Goal: Complete application form: Complete application form

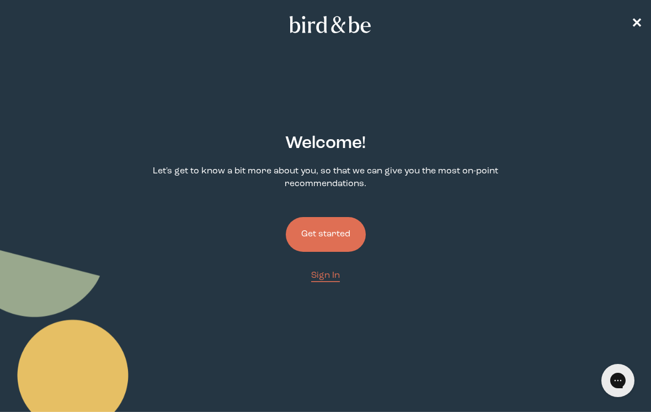
click at [330, 243] on button "Get started" at bounding box center [326, 234] width 80 height 35
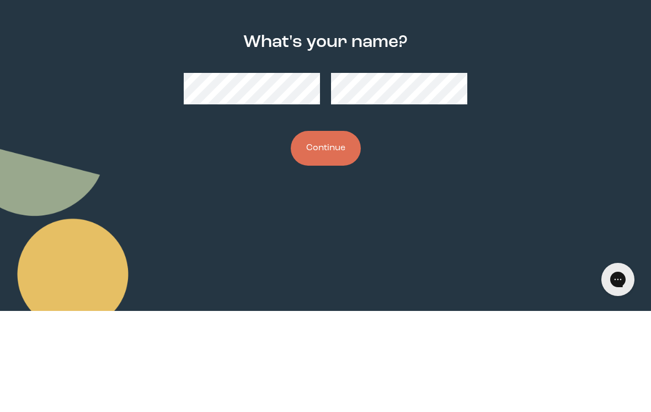
click at [336, 232] on button "Continue" at bounding box center [326, 249] width 70 height 35
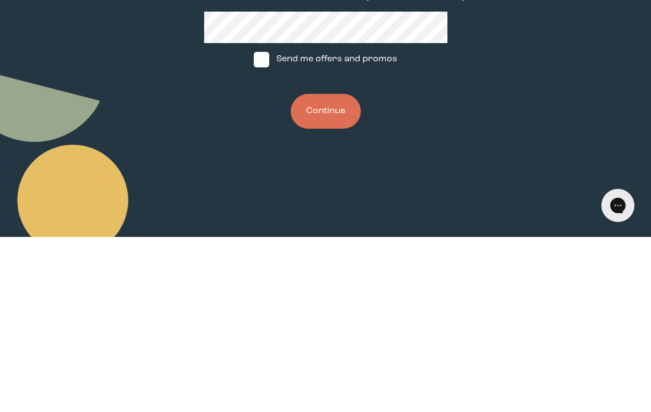
click at [339, 269] on button "Continue" at bounding box center [326, 286] width 70 height 35
click at [329, 269] on button "Continue" at bounding box center [326, 286] width 70 height 35
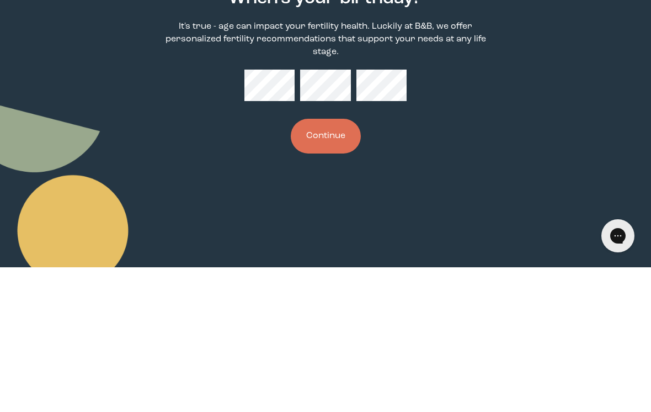
click at [337, 263] on button "Continue" at bounding box center [326, 280] width 70 height 35
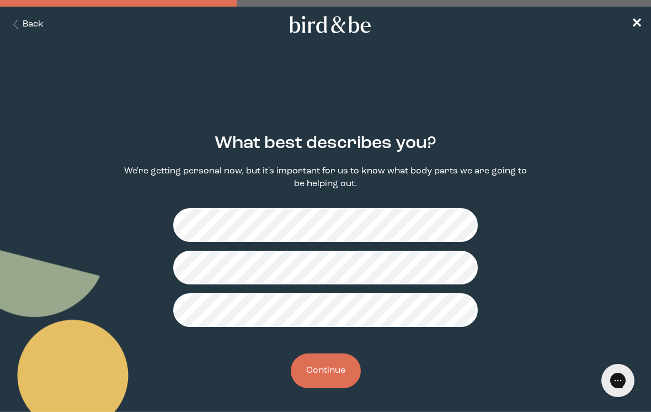
click at [324, 382] on button "Continue" at bounding box center [326, 370] width 70 height 35
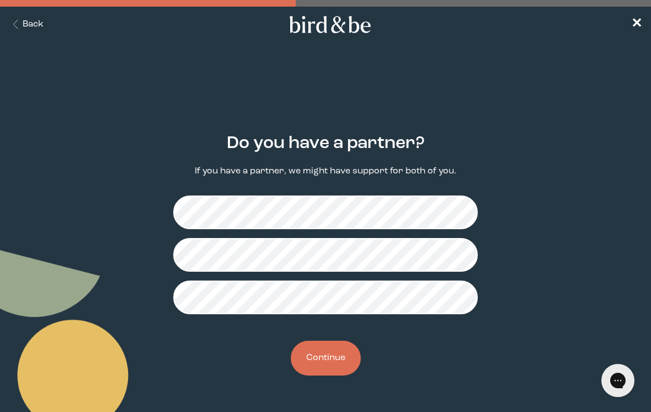
click at [341, 357] on button "Continue" at bounding box center [326, 358] width 70 height 35
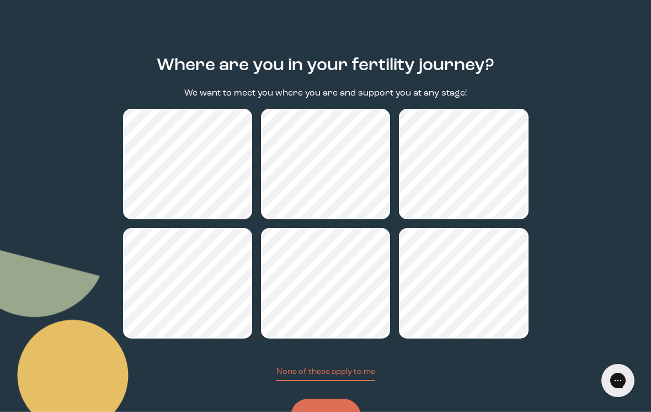
scroll to position [77, 0]
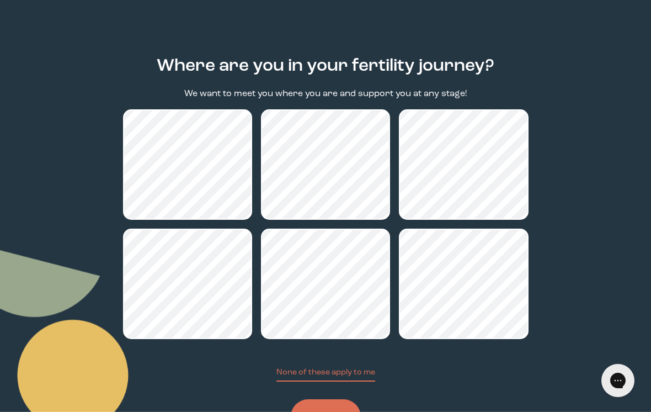
click at [337, 411] on button "Continue" at bounding box center [326, 416] width 70 height 35
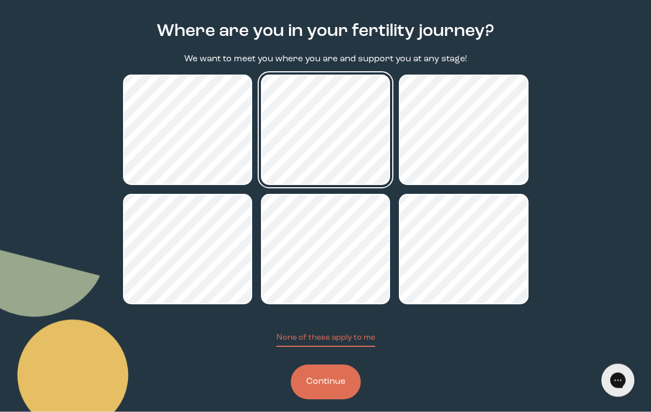
scroll to position [112, 0]
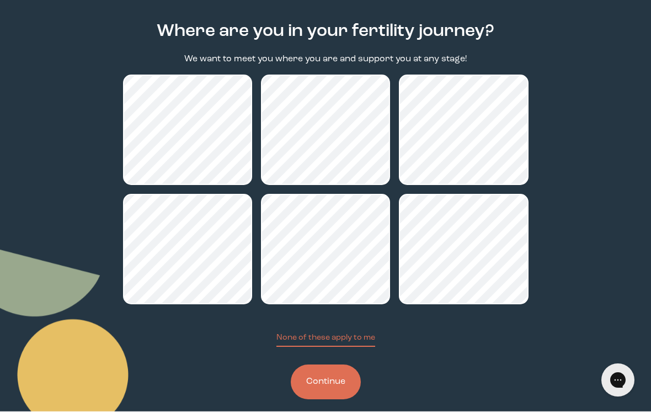
click at [333, 389] on button "Continue" at bounding box center [326, 382] width 70 height 35
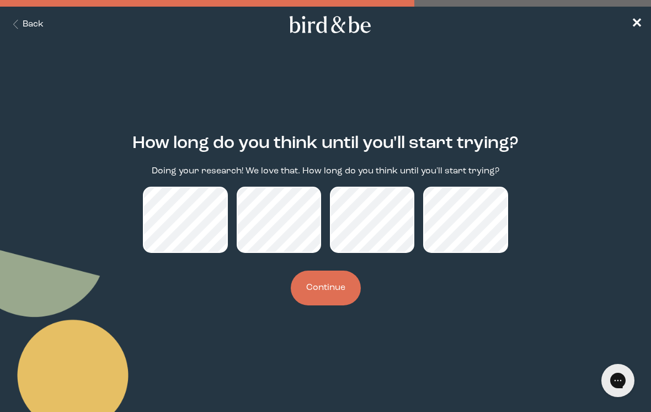
click at [342, 293] on button "Continue" at bounding box center [326, 287] width 70 height 35
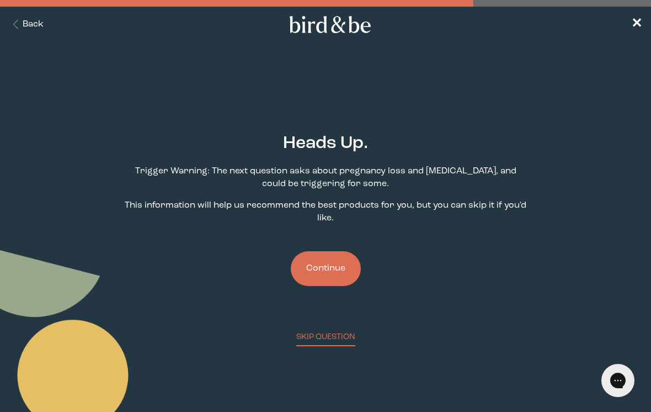
click at [332, 279] on button "Continue" at bounding box center [326, 268] width 70 height 35
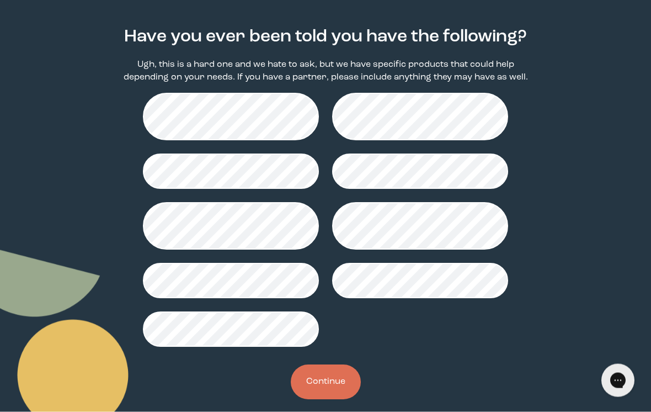
scroll to position [106, 0]
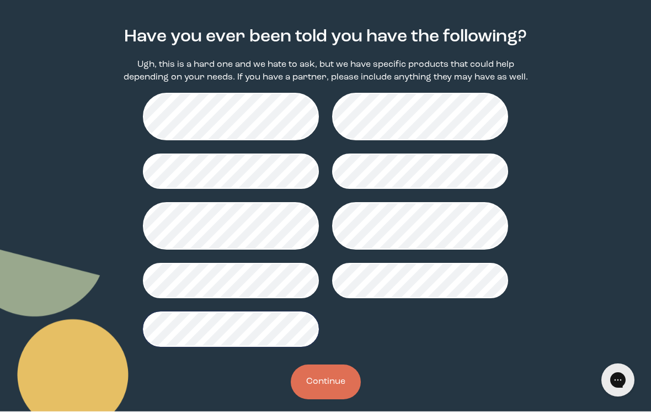
click at [334, 393] on button "Continue" at bounding box center [326, 382] width 70 height 35
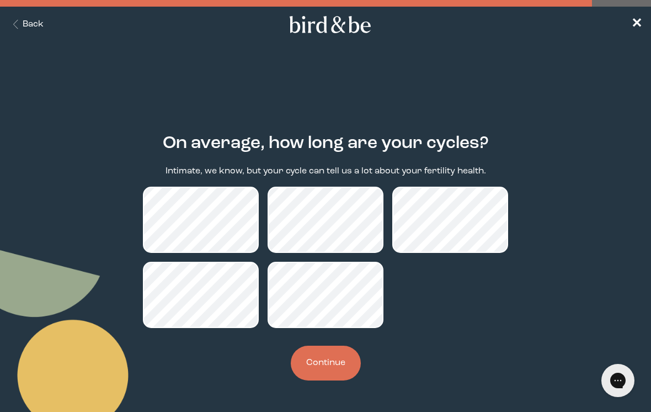
click at [345, 363] on button "Continue" at bounding box center [326, 363] width 70 height 35
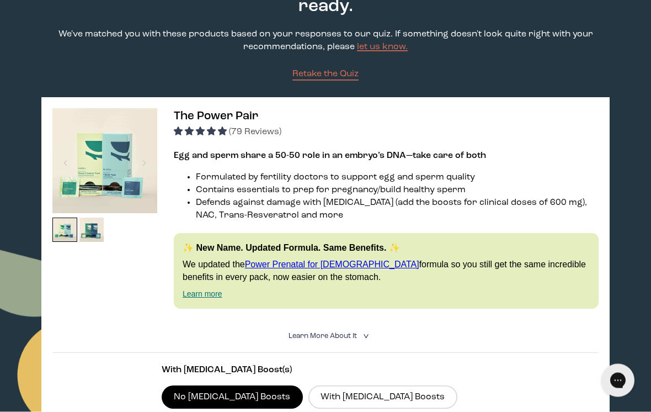
scroll to position [94, 0]
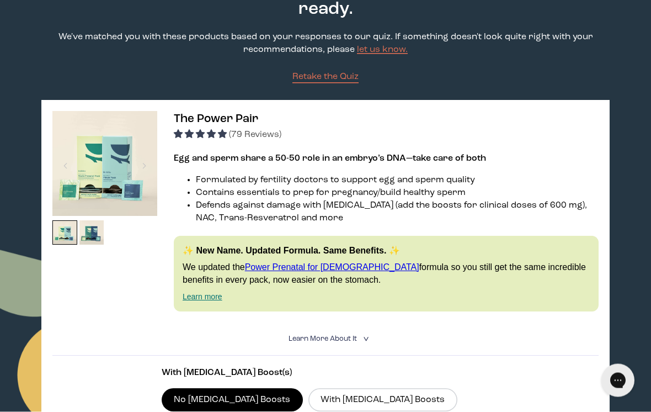
click at [360, 378] on p "With [MEDICAL_DATA] Boost(s)" at bounding box center [326, 373] width 328 height 13
click at [370, 342] on icon "<" at bounding box center [365, 339] width 10 height 6
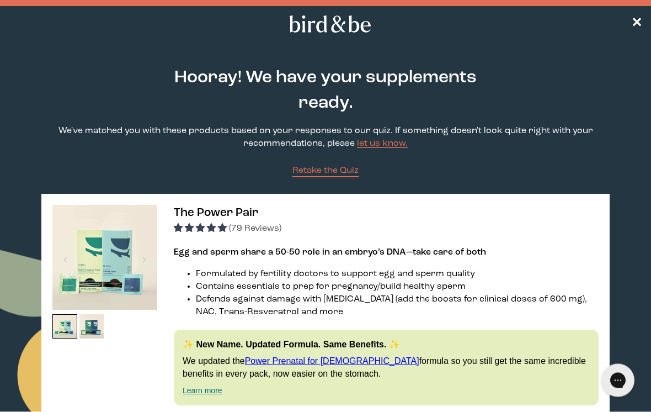
scroll to position [0, 0]
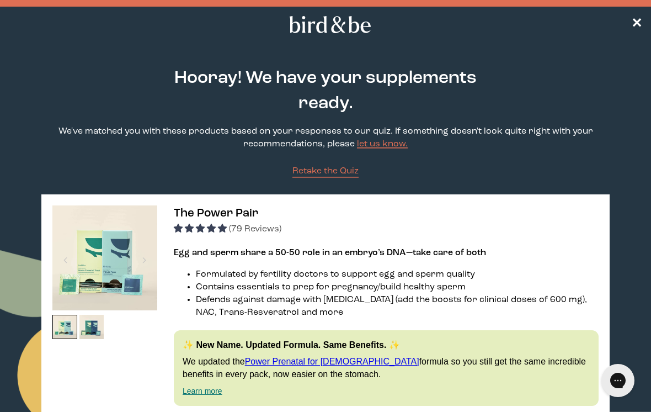
click at [632, 30] on nav "✕" at bounding box center [325, 24] width 651 height 35
click at [633, 24] on span "✕" at bounding box center [637, 24] width 11 height 13
